Goal: Task Accomplishment & Management: Manage account settings

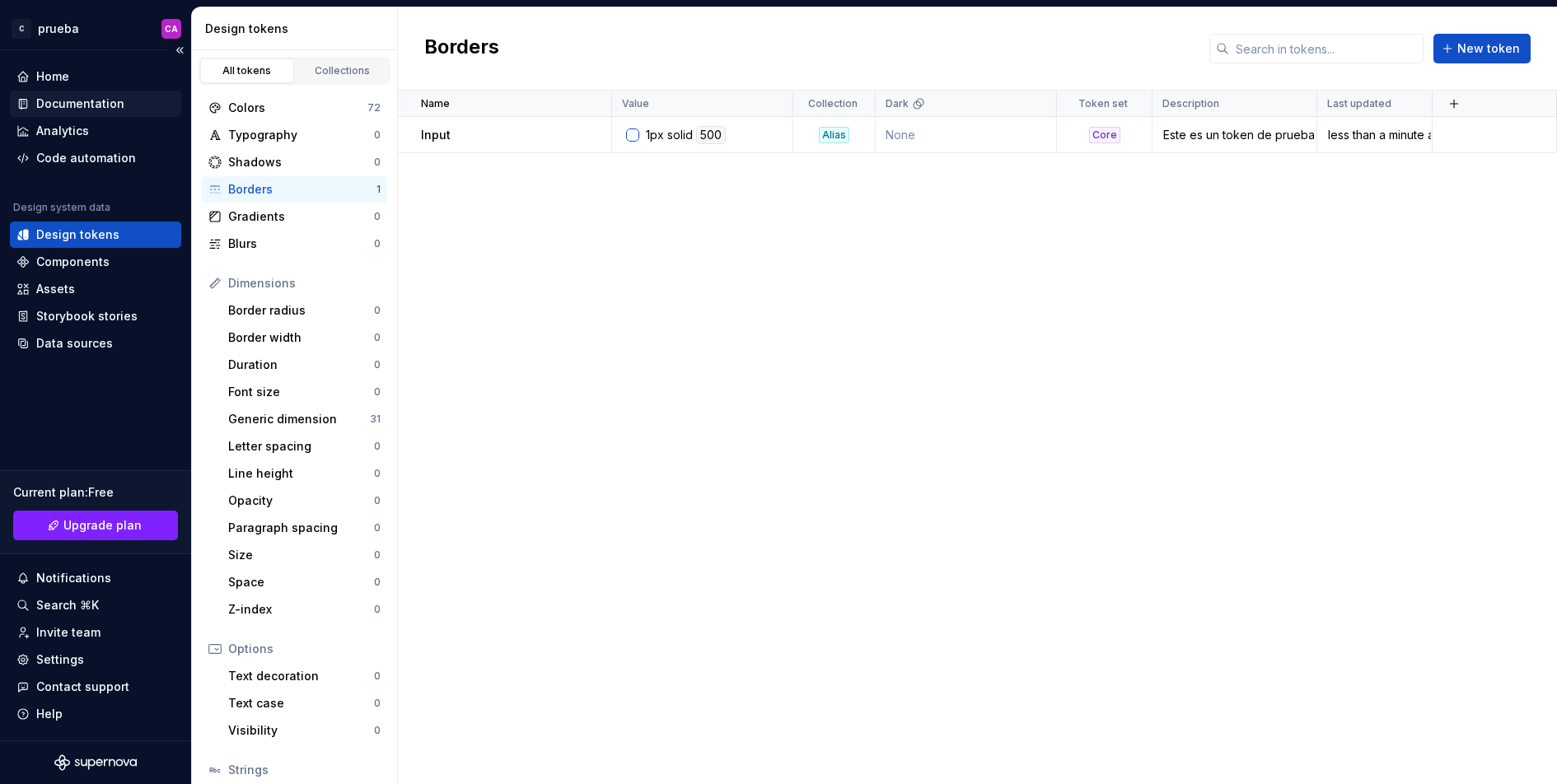
click at [92, 91] on div "Documentation" at bounding box center [95, 103] width 171 height 26
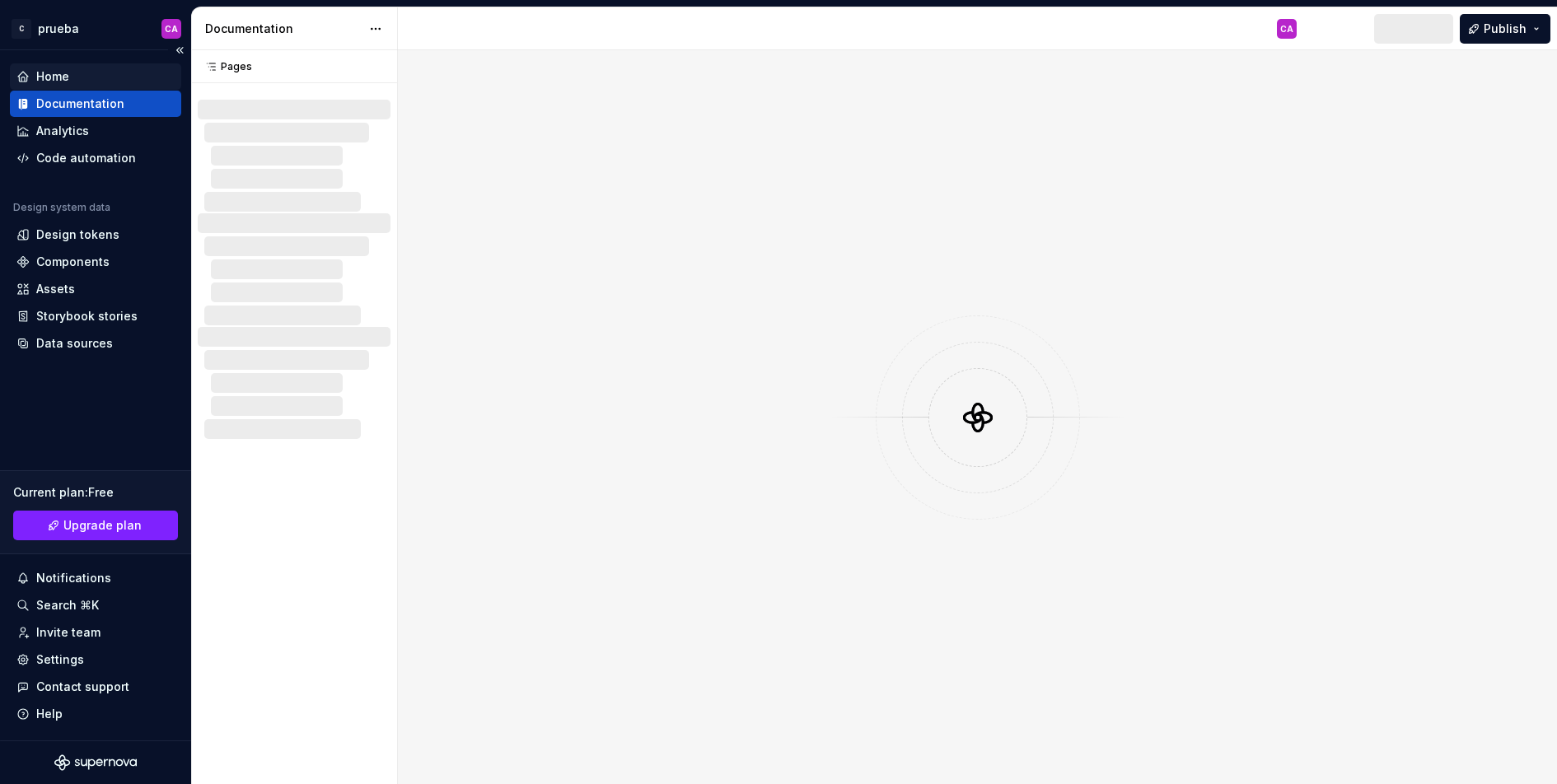
click at [85, 85] on div "Home" at bounding box center [95, 76] width 171 height 26
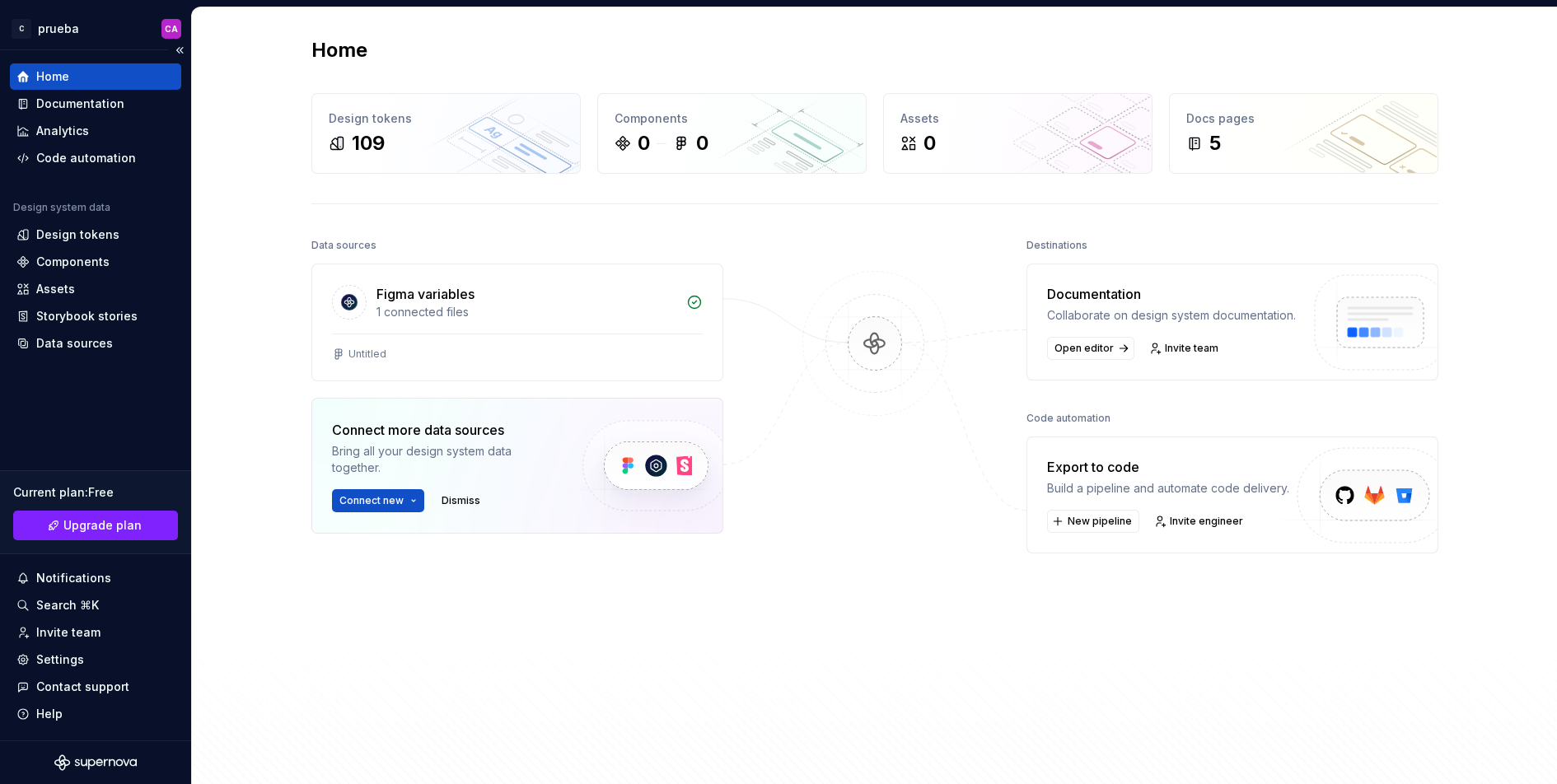
click at [76, 73] on div "Home" at bounding box center [95, 76] width 158 height 16
click at [448, 131] on div "109" at bounding box center [445, 143] width 235 height 26
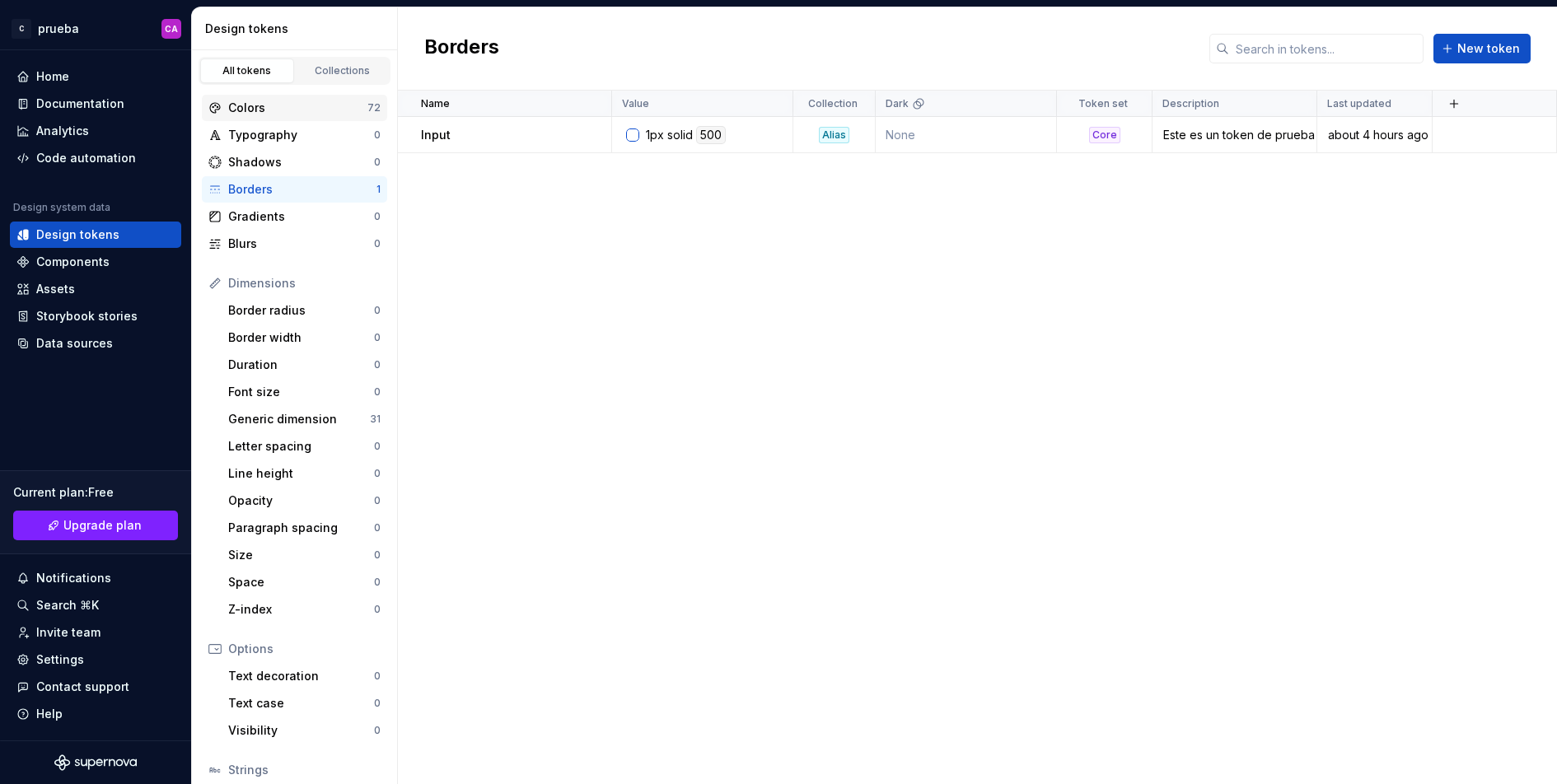
click at [263, 105] on div "Colors" at bounding box center [298, 108] width 140 height 16
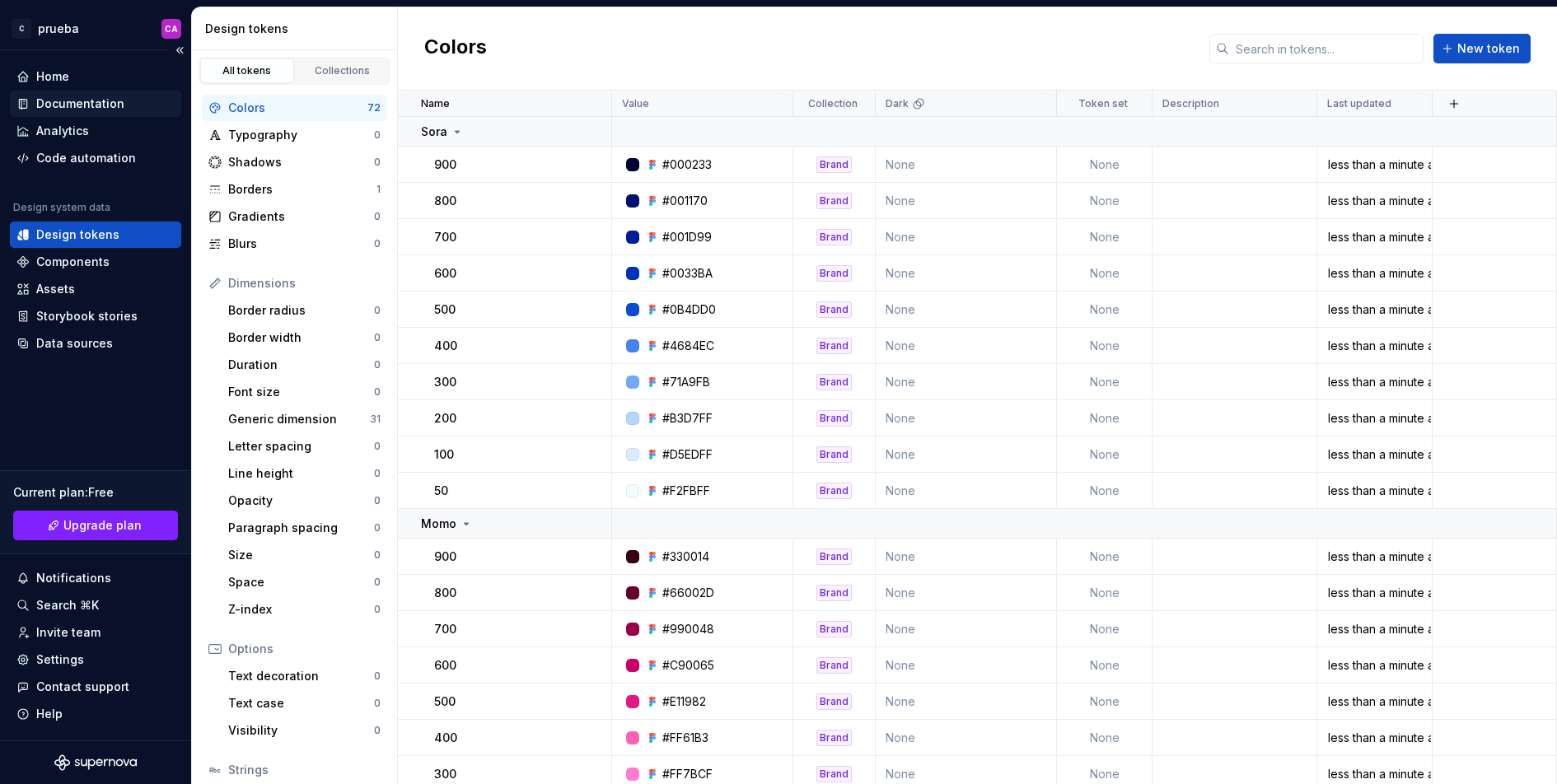
click at [101, 111] on div "Documentation" at bounding box center [80, 103] width 88 height 16
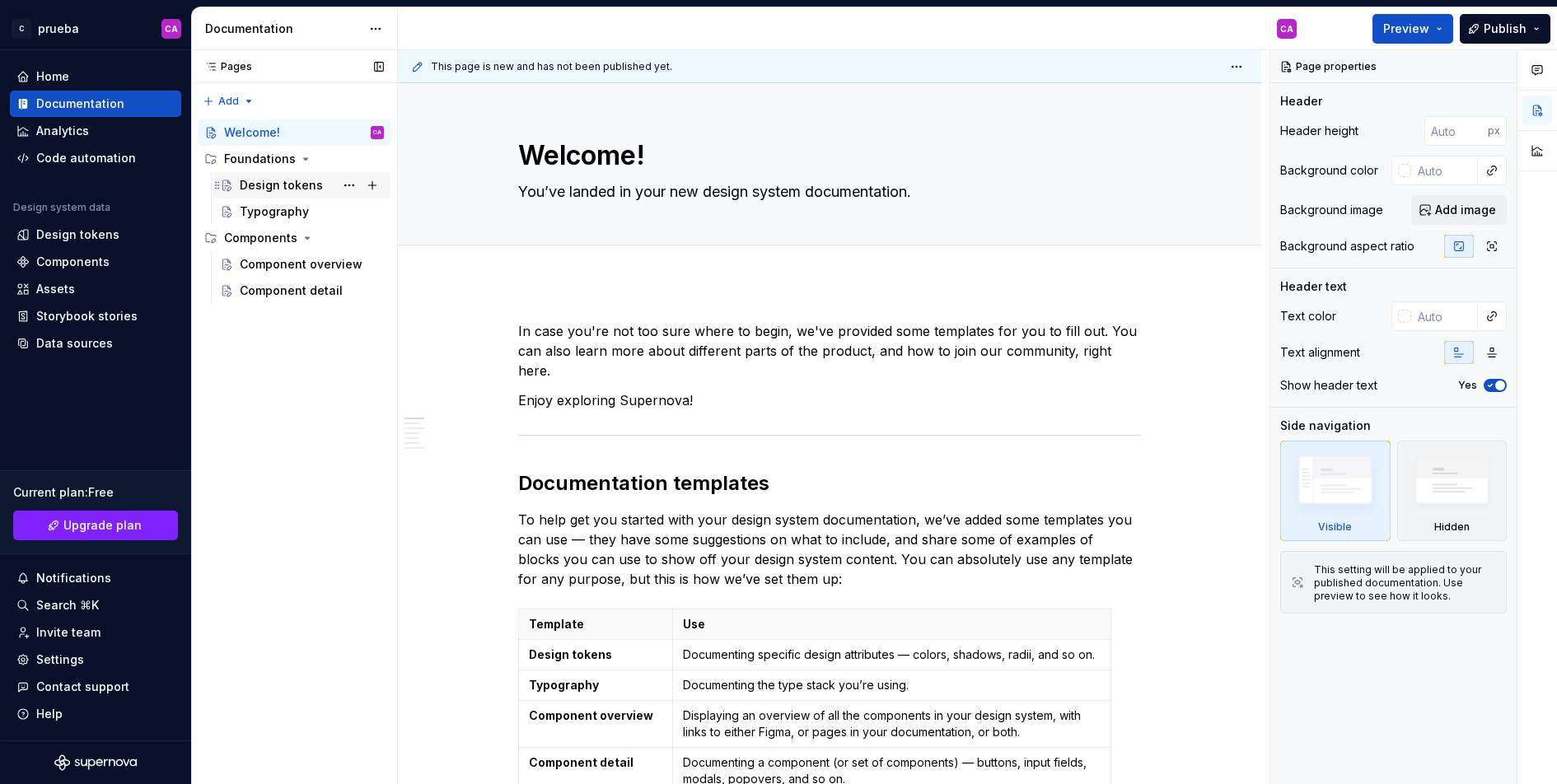
click at [277, 183] on div "Design tokens" at bounding box center [281, 185] width 83 height 16
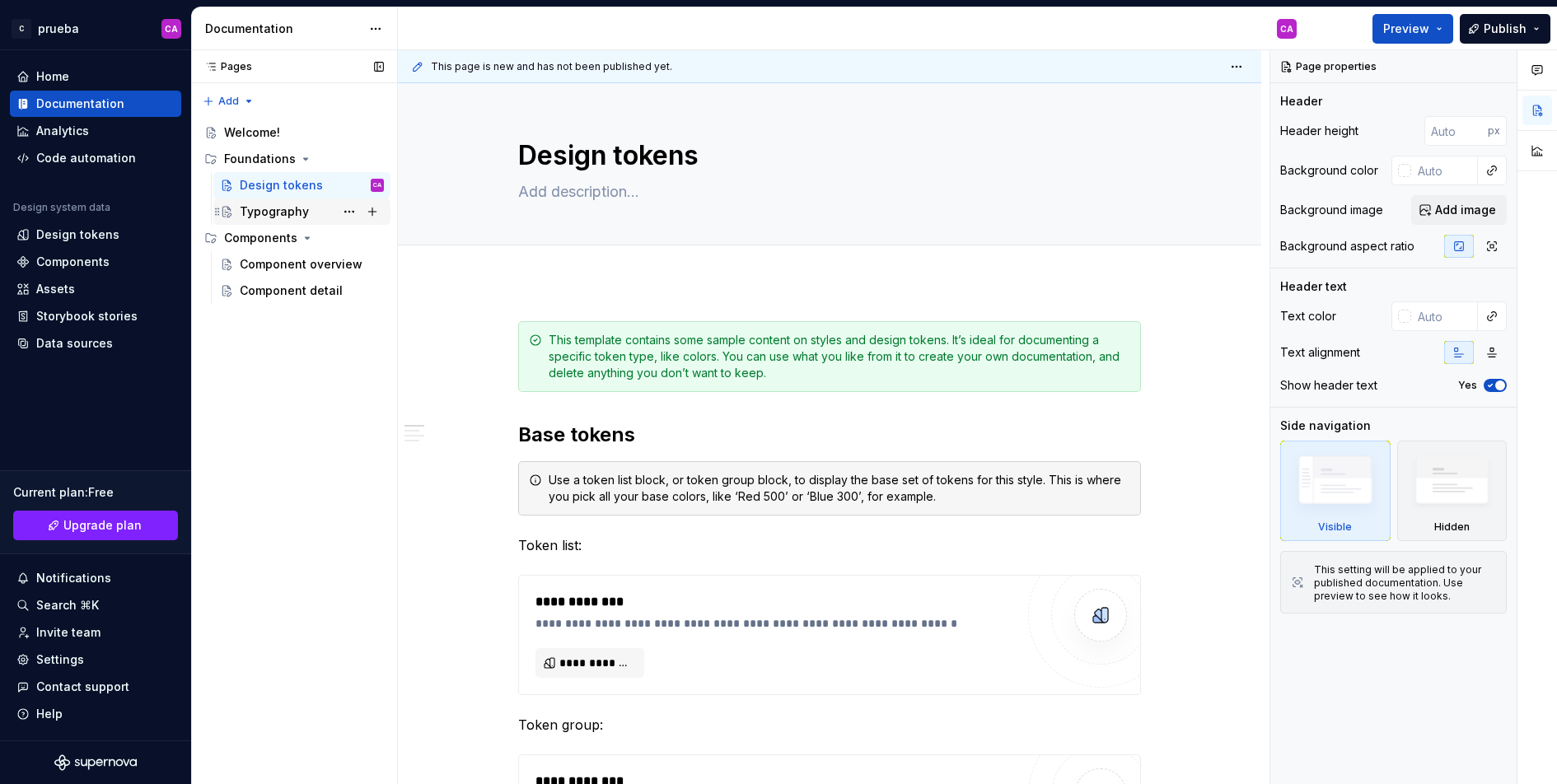
click at [281, 207] on div "Typography" at bounding box center [274, 211] width 69 height 16
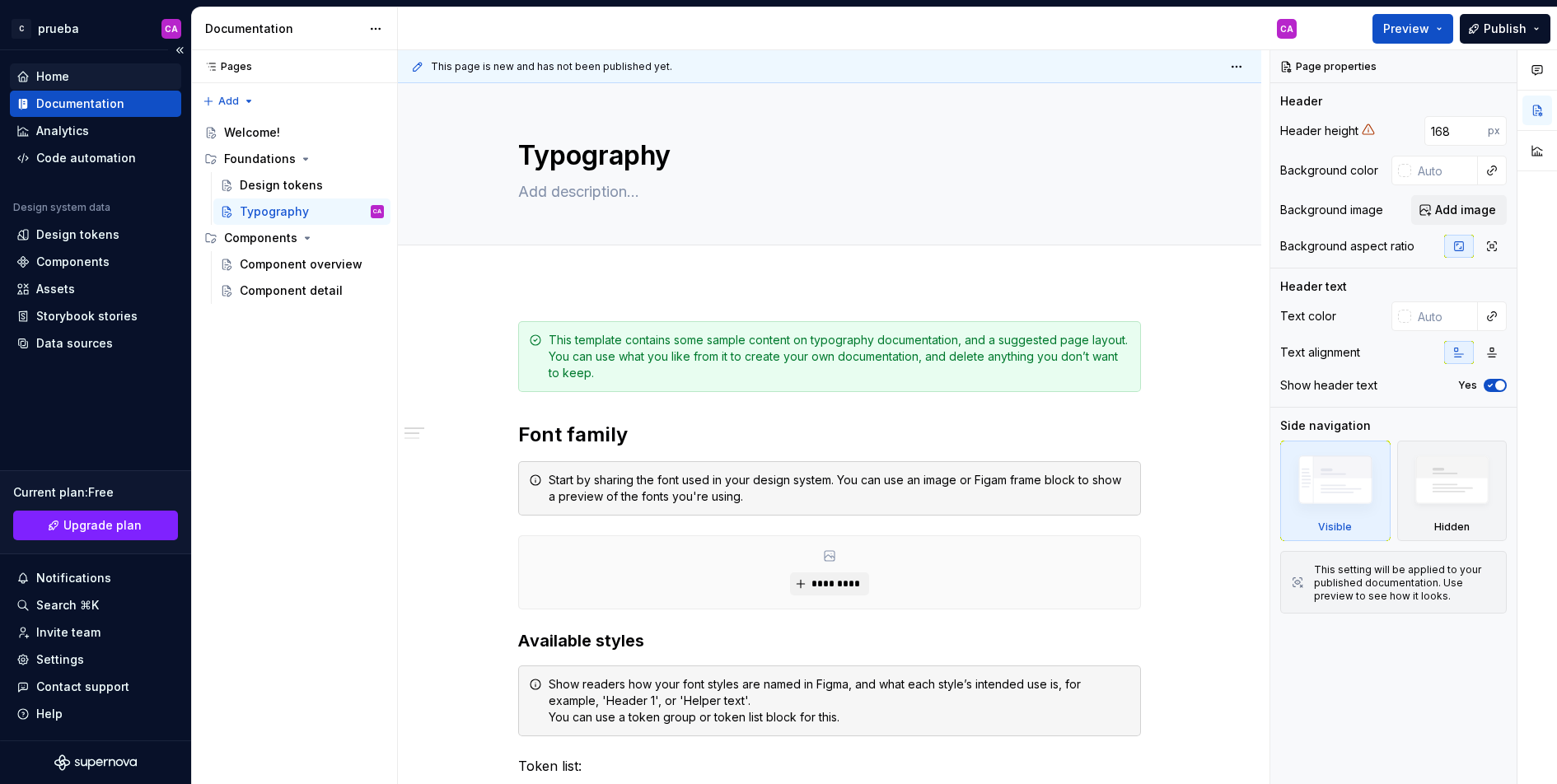
click at [47, 77] on div "Home" at bounding box center [53, 76] width 33 height 16
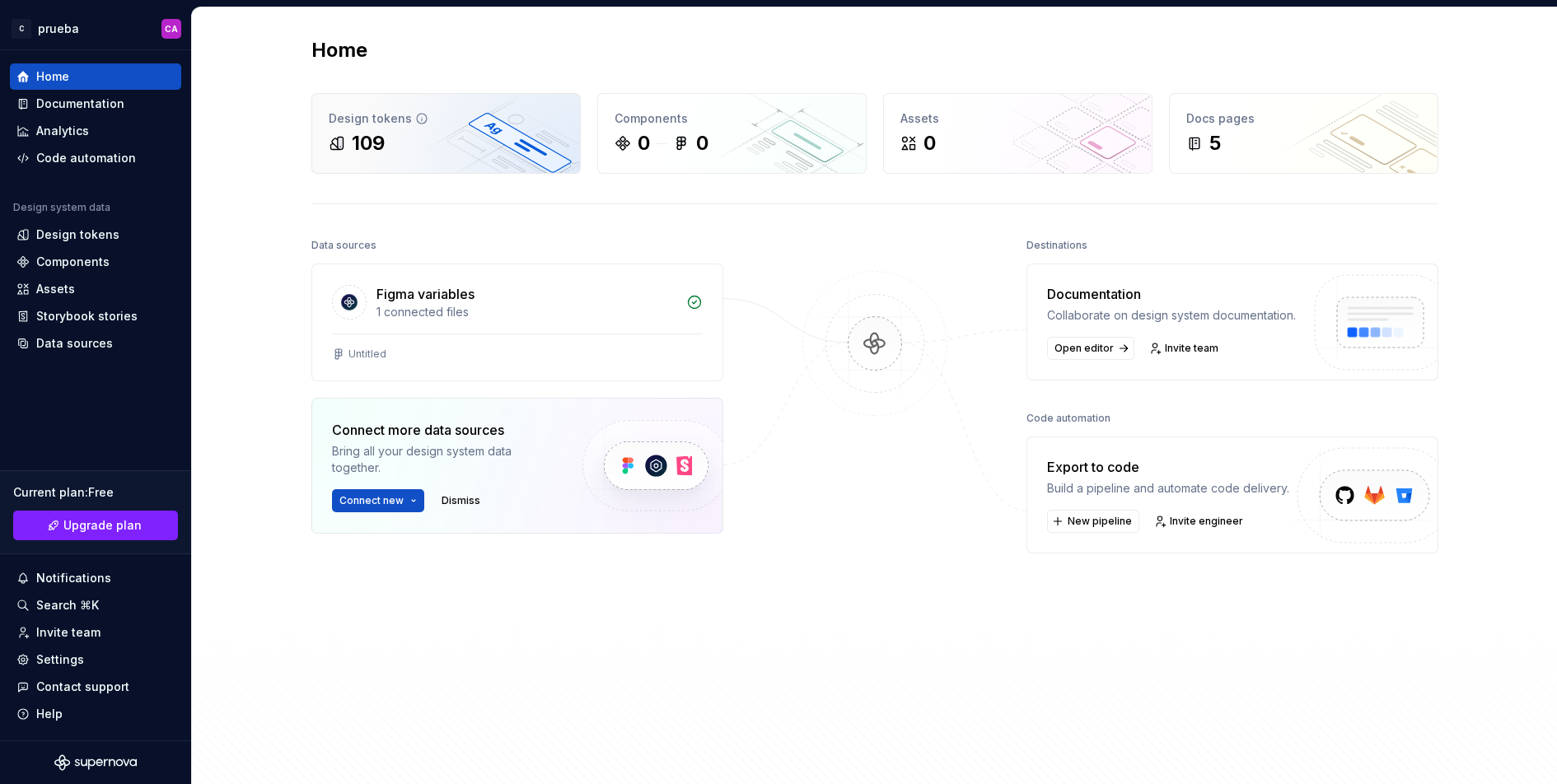
click at [473, 137] on div "109" at bounding box center [445, 143] width 235 height 26
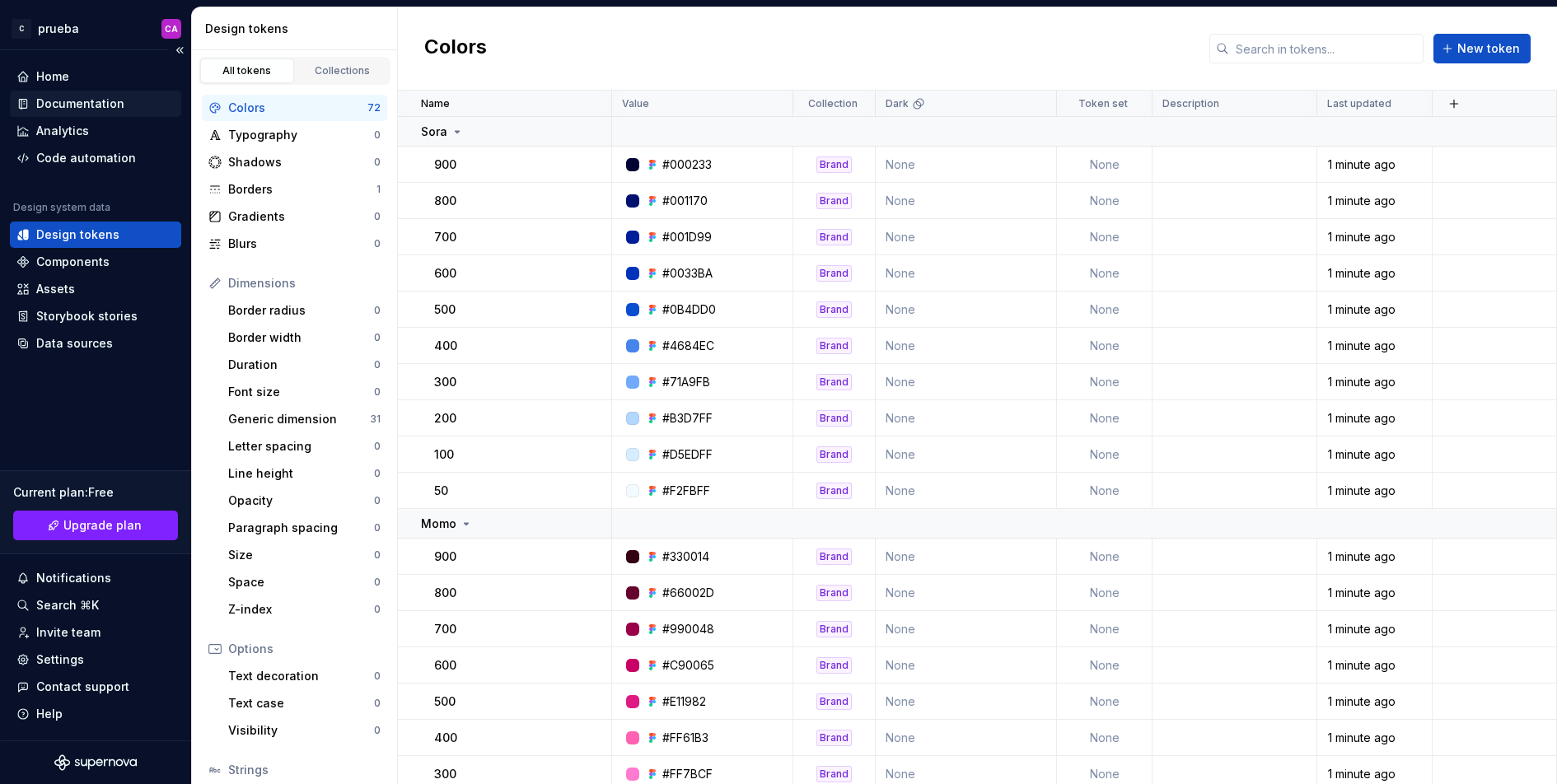
click at [71, 109] on div "Documentation" at bounding box center [80, 103] width 88 height 16
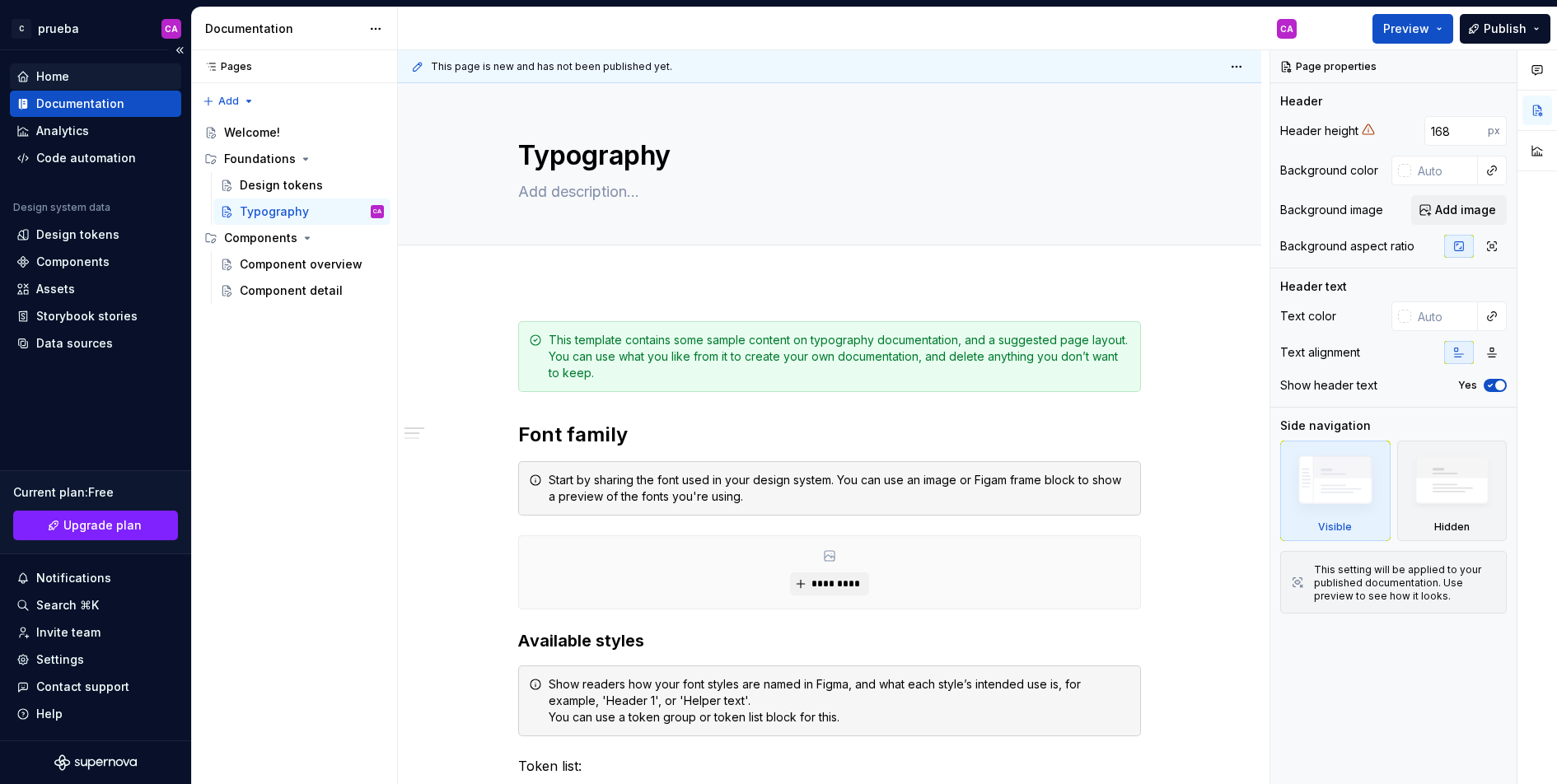
click at [55, 67] on div "Home" at bounding box center [95, 76] width 171 height 26
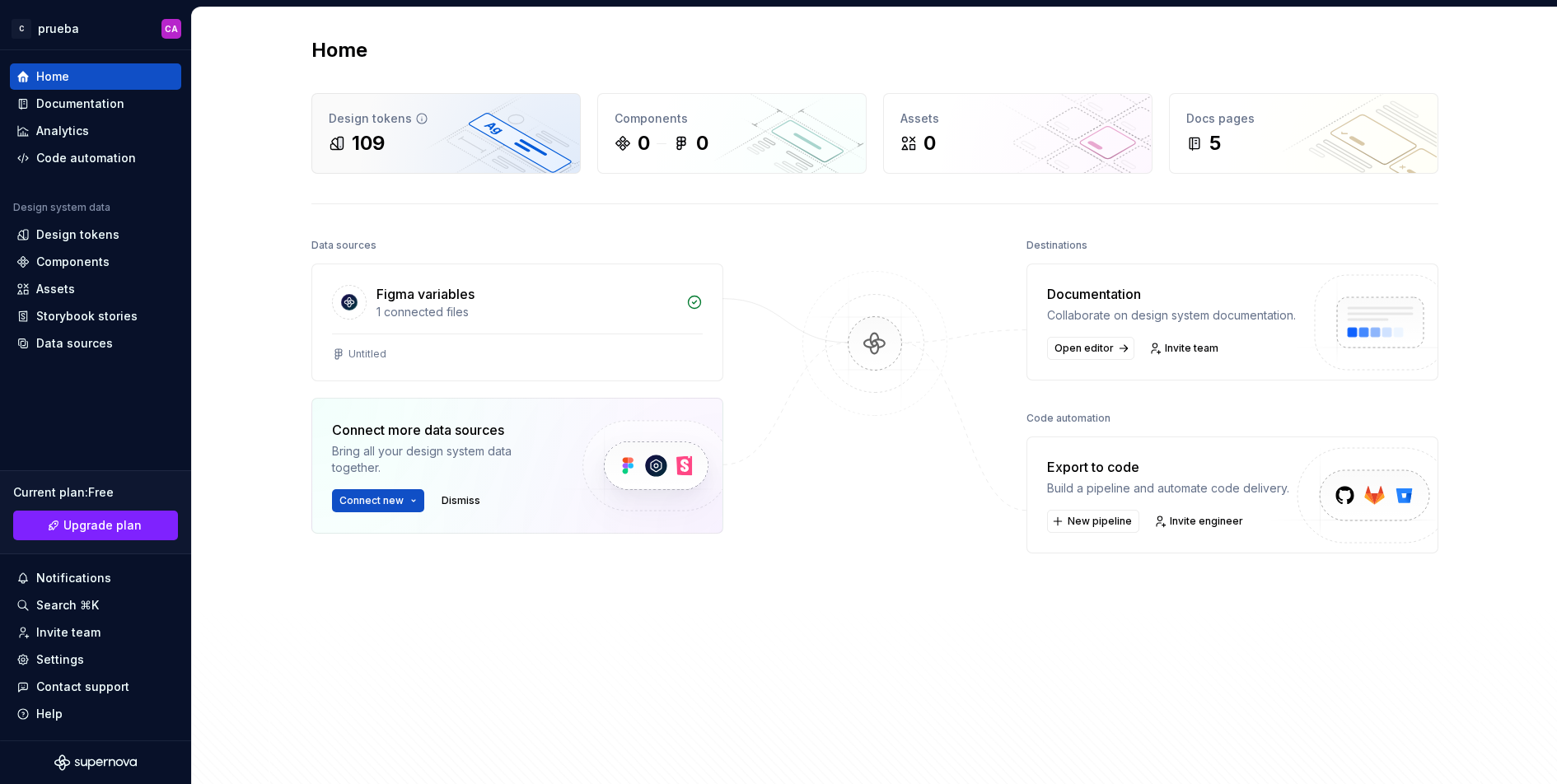
click at [420, 153] on div "109" at bounding box center [445, 143] width 235 height 26
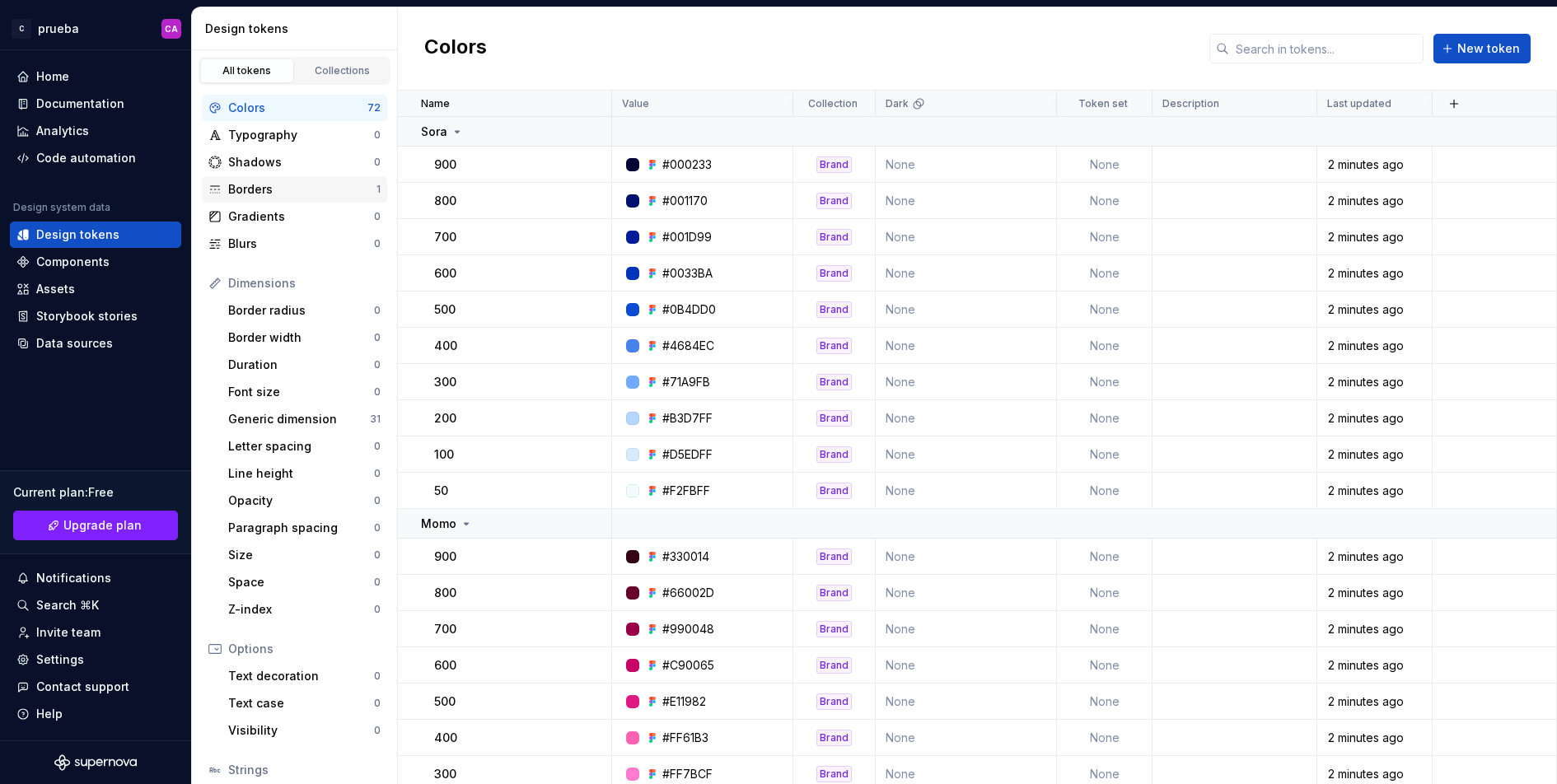
click at [275, 188] on div "Borders" at bounding box center [303, 189] width 149 height 16
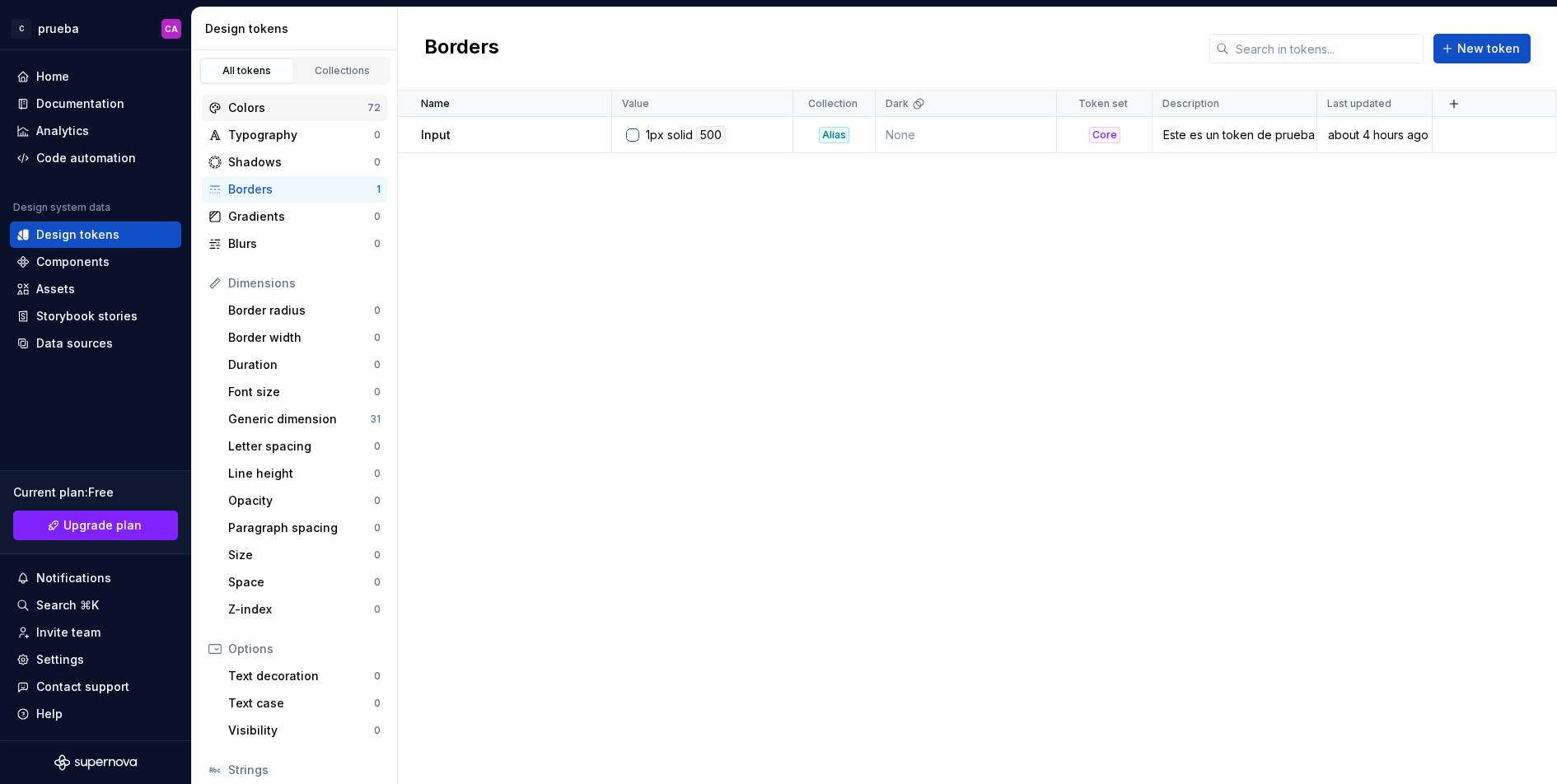
click at [287, 108] on div "Colors" at bounding box center [298, 108] width 140 height 16
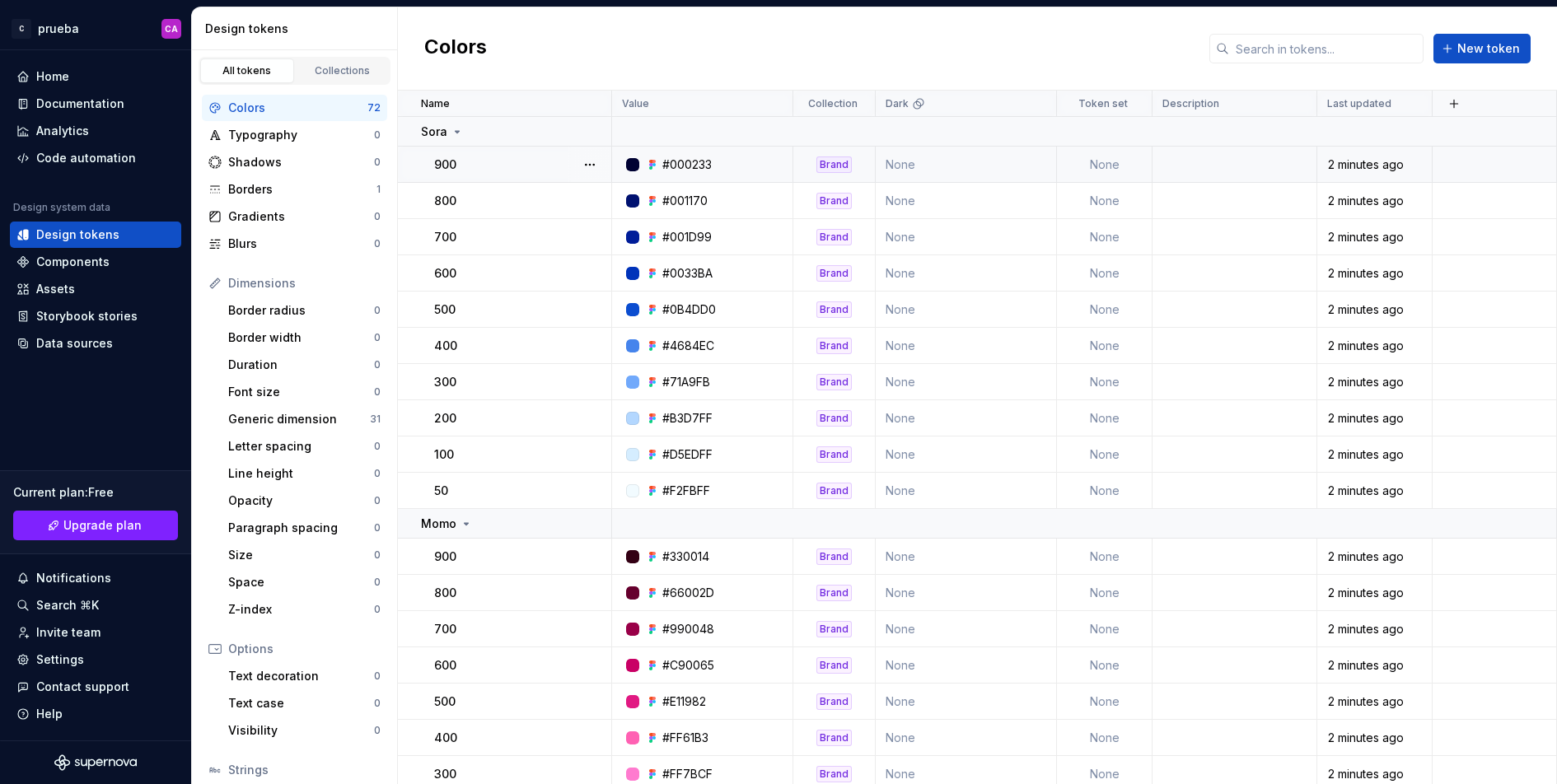
click at [740, 170] on div "#000233" at bounding box center [707, 165] width 169 height 16
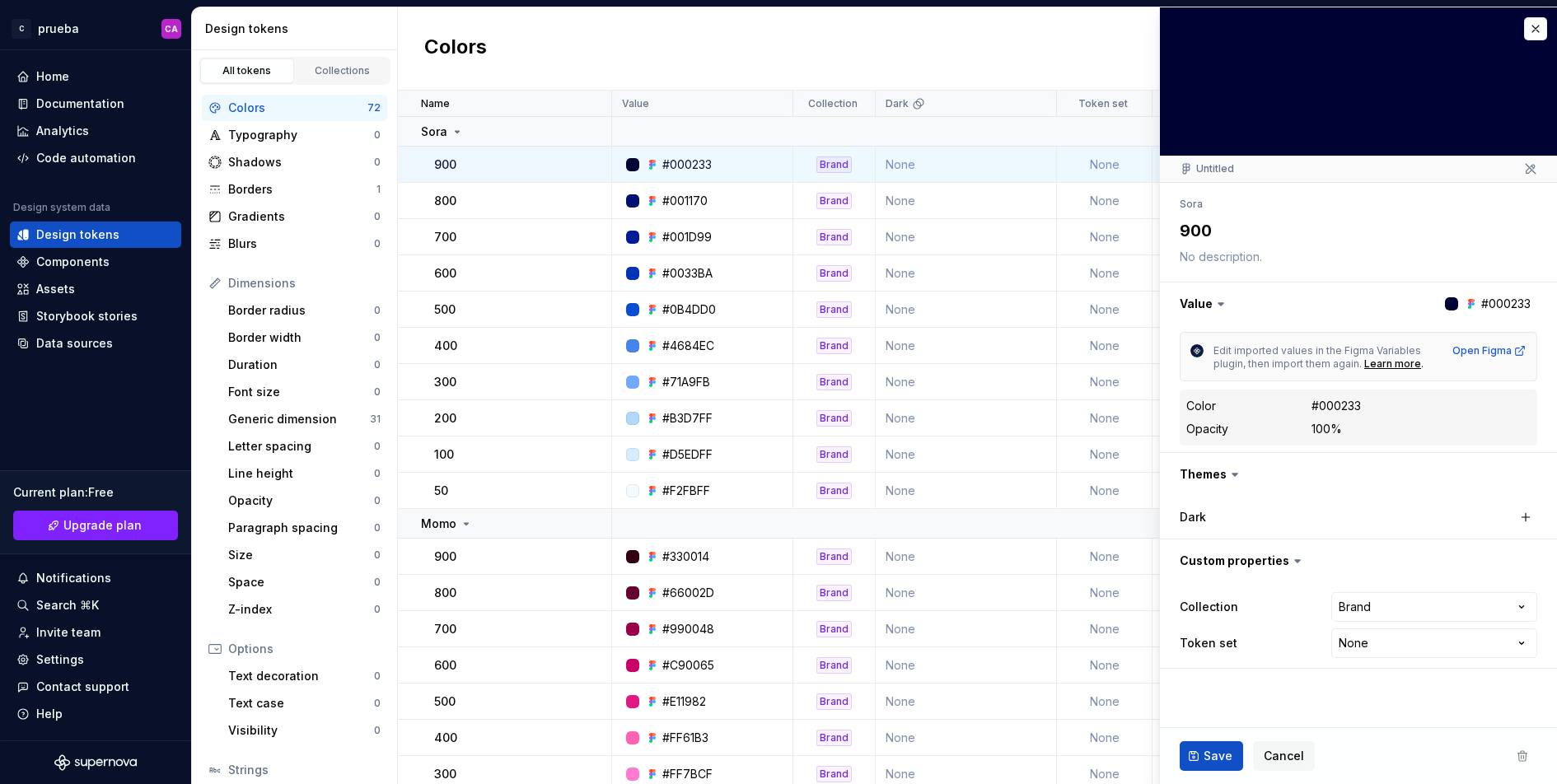
type textarea "*"
